Goal: Transaction & Acquisition: Purchase product/service

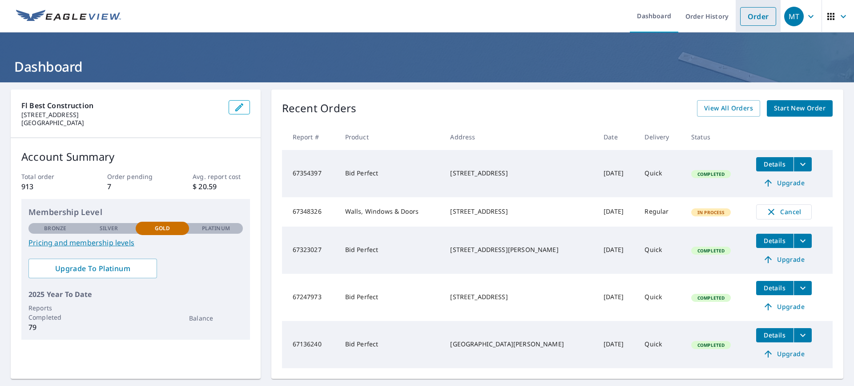
click at [749, 20] on link "Order" at bounding box center [758, 16] width 36 height 19
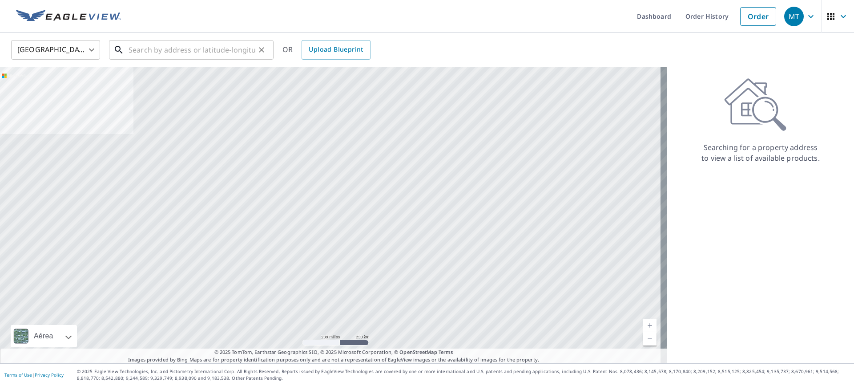
click at [153, 49] on input "text" at bounding box center [192, 49] width 127 height 25
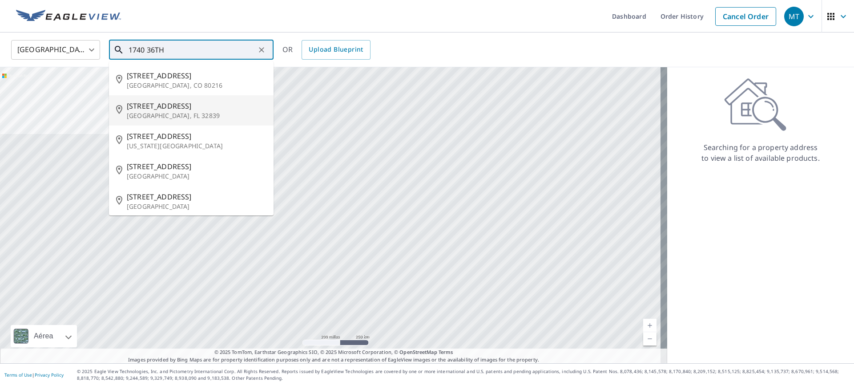
click at [193, 111] on p "[GEOGRAPHIC_DATA], FL 32839" at bounding box center [197, 115] width 140 height 9
type input "[STREET_ADDRESS]"
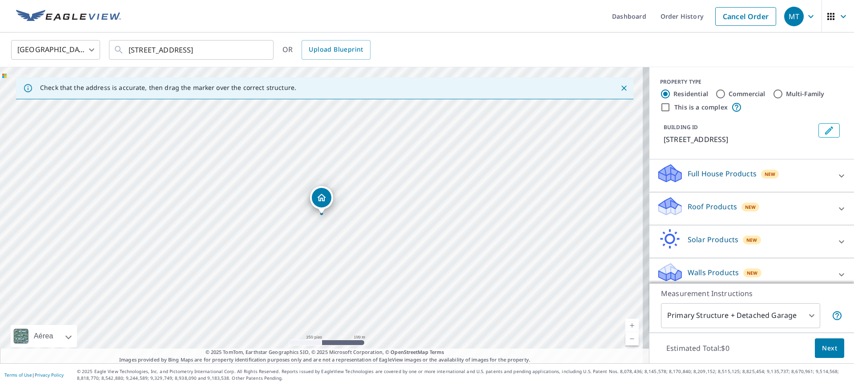
scroll to position [8, 0]
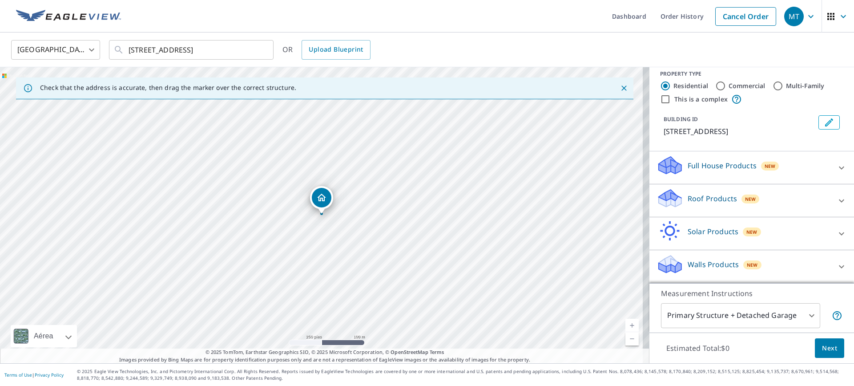
click at [725, 196] on p "Roof Products" at bounding box center [712, 198] width 49 height 11
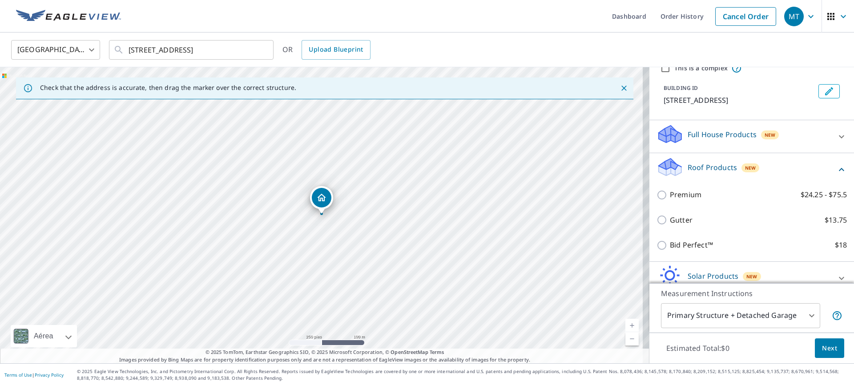
scroll to position [84, 0]
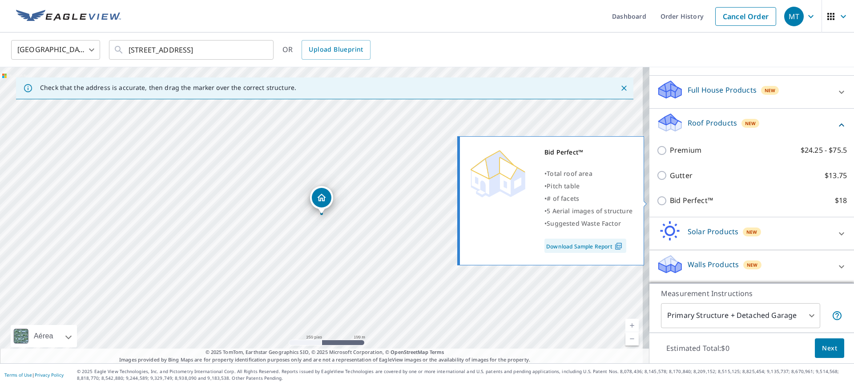
click at [658, 201] on input "Bid Perfect™ $18" at bounding box center [663, 200] width 13 height 11
checkbox input "true"
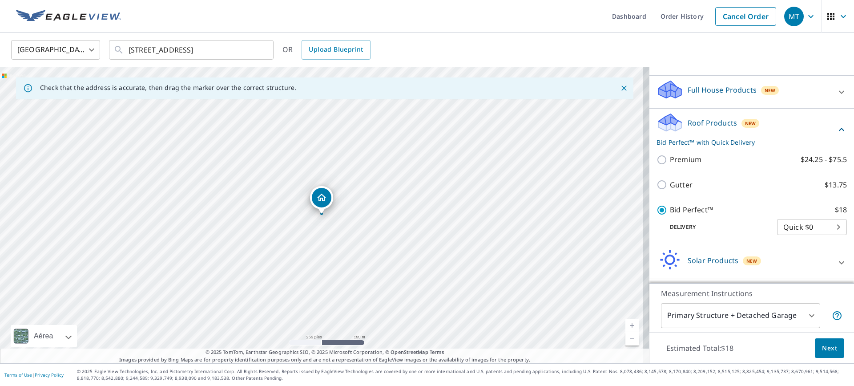
scroll to position [113, 0]
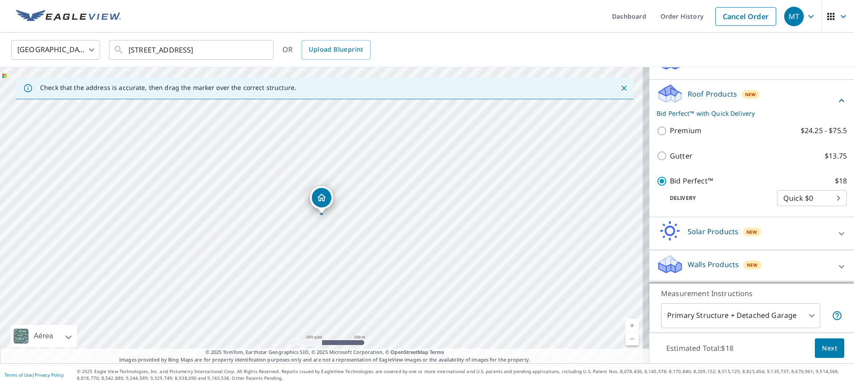
click at [834, 351] on button "Next" at bounding box center [829, 348] width 29 height 20
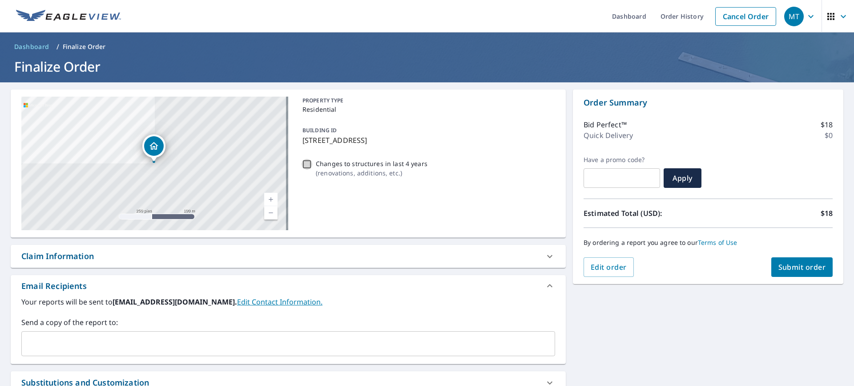
click at [306, 166] on input "Changes to structures in last 4 years ( renovations, additions, etc. )" at bounding box center [307, 164] width 11 height 11
checkbox input "true"
click at [786, 269] on span "Submit order" at bounding box center [802, 267] width 48 height 10
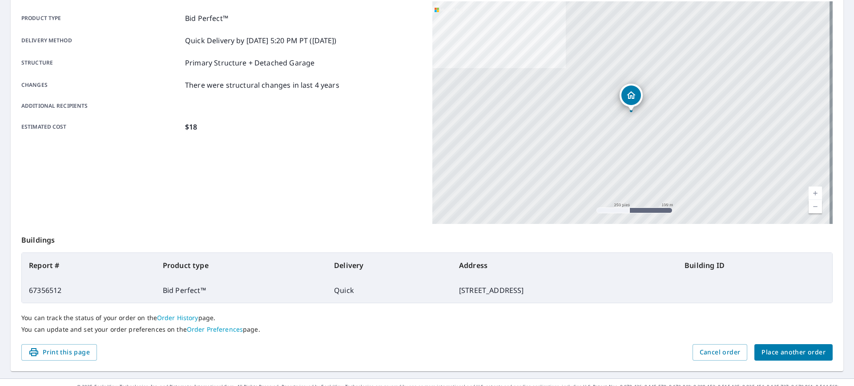
scroll to position [138, 0]
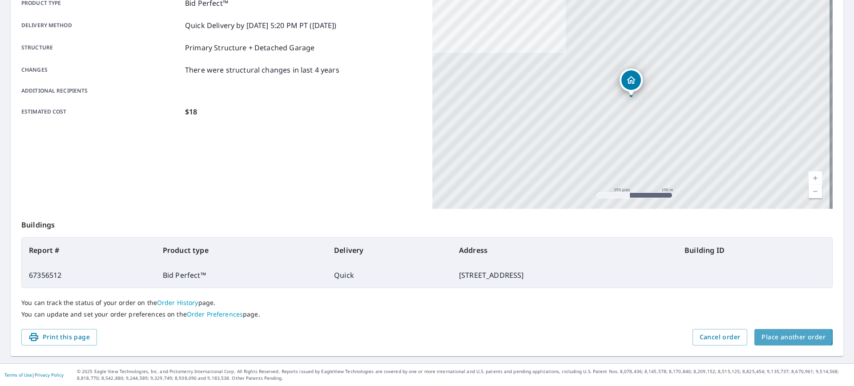
click at [779, 336] on span "Place another order" at bounding box center [794, 336] width 64 height 11
